Goal: Browse casually: Explore the website without a specific task or goal

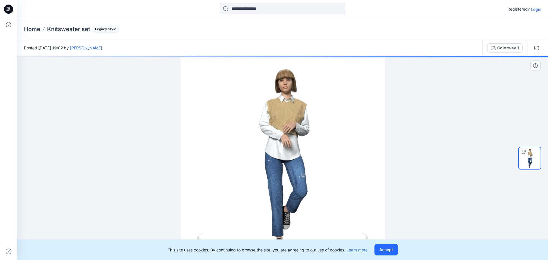
click at [282, 125] on div at bounding box center [282, 158] width 531 height 204
click at [298, 84] on div at bounding box center [282, 158] width 531 height 204
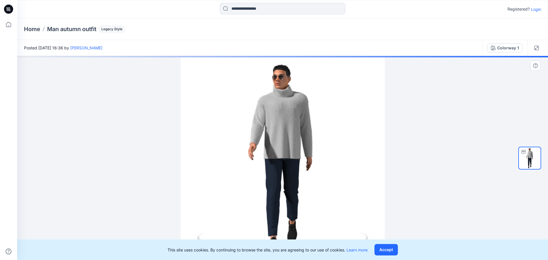
drag, startPoint x: 329, startPoint y: 182, endPoint x: 334, endPoint y: 132, distance: 50.2
click at [331, 136] on div at bounding box center [282, 158] width 531 height 204
click at [526, 154] on div at bounding box center [523, 151] width 9 height 9
click at [429, 131] on div at bounding box center [282, 158] width 531 height 204
